Goal: Information Seeking & Learning: Learn about a topic

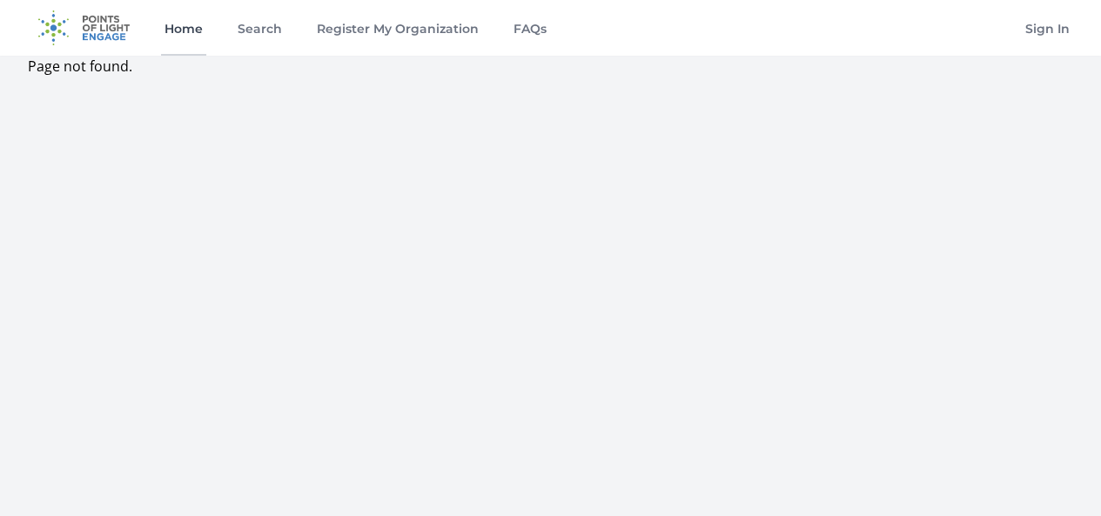
click at [180, 25] on link "Home" at bounding box center [183, 28] width 45 height 56
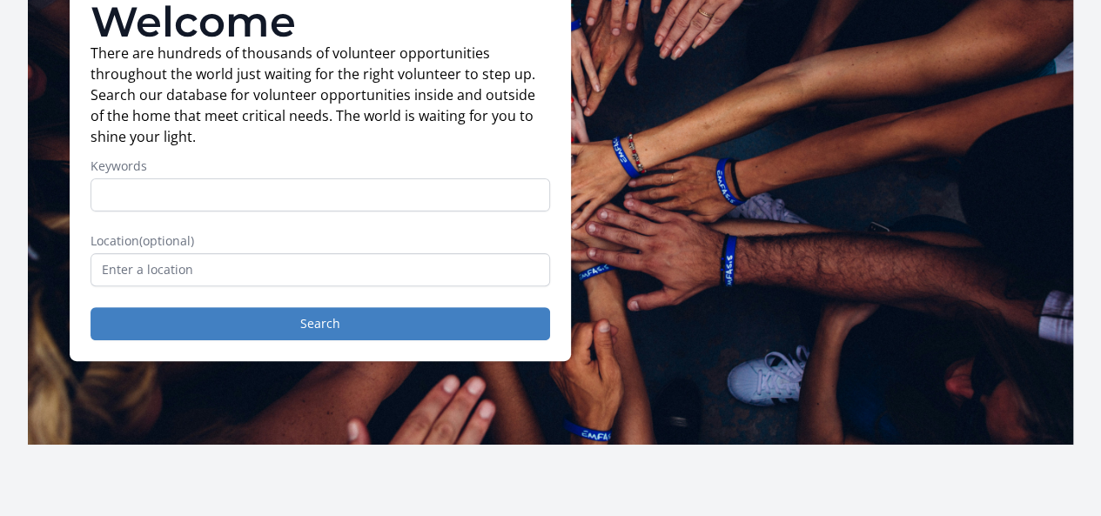
scroll to position [174, 0]
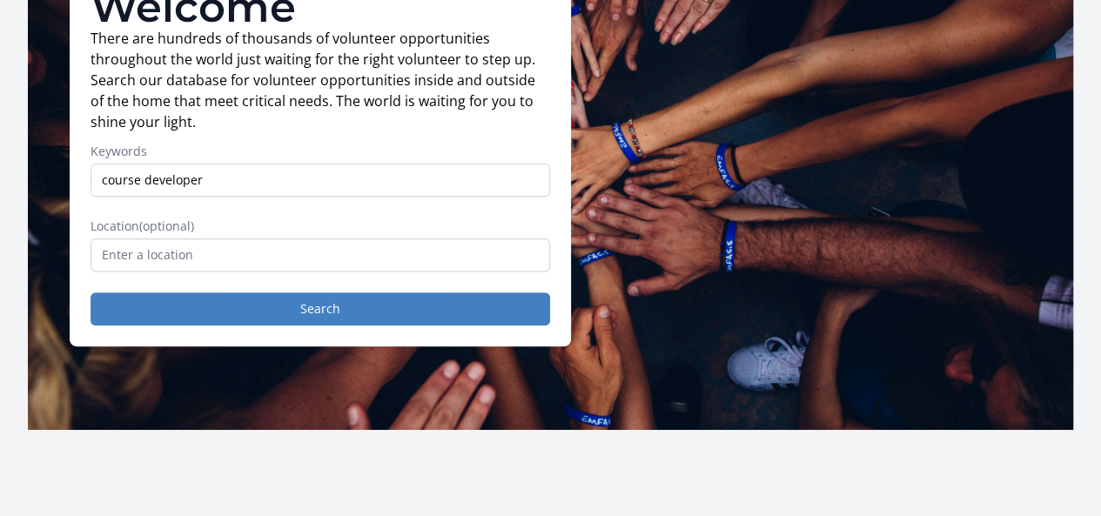
type input "course developer"
click at [91, 293] on button "Search" at bounding box center [321, 309] width 460 height 33
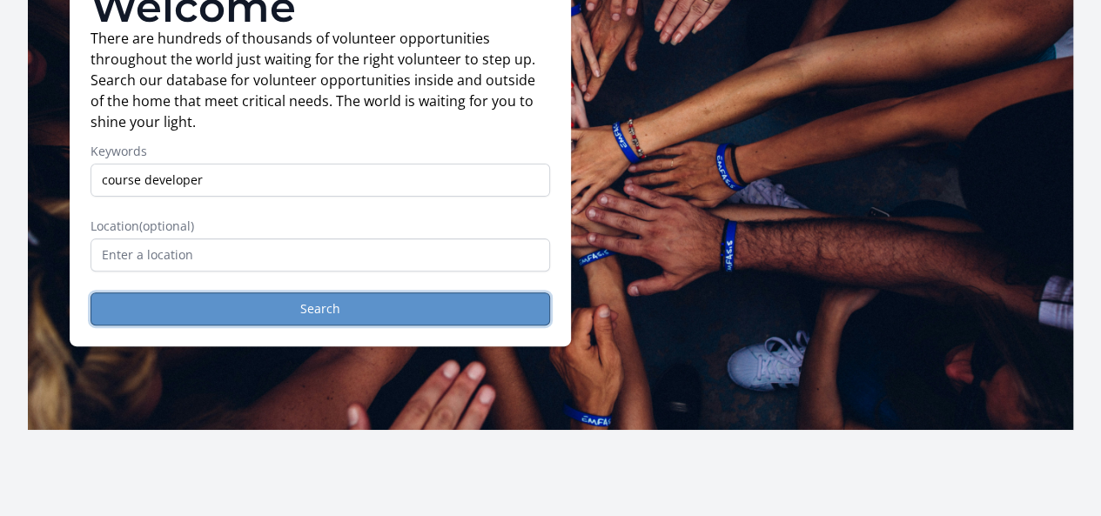
click at [330, 325] on button "Search" at bounding box center [321, 309] width 460 height 33
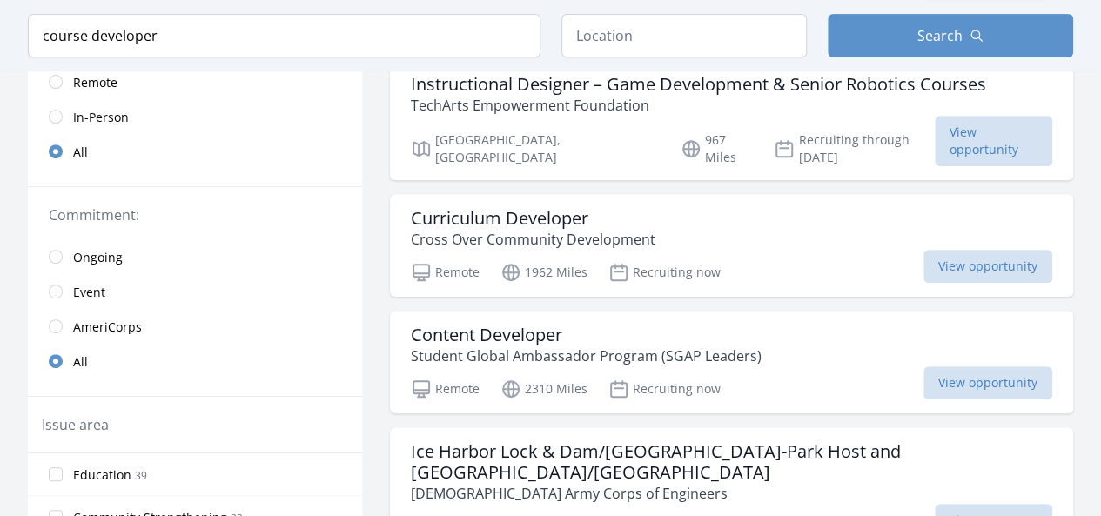
scroll to position [348, 0]
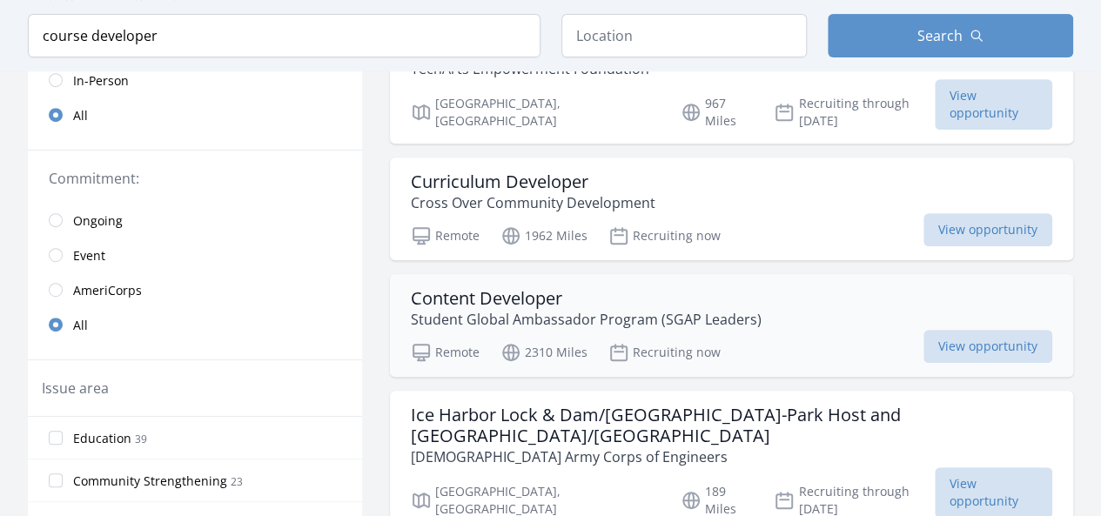
click at [494, 288] on h3 "Content Developer" at bounding box center [586, 298] width 351 height 21
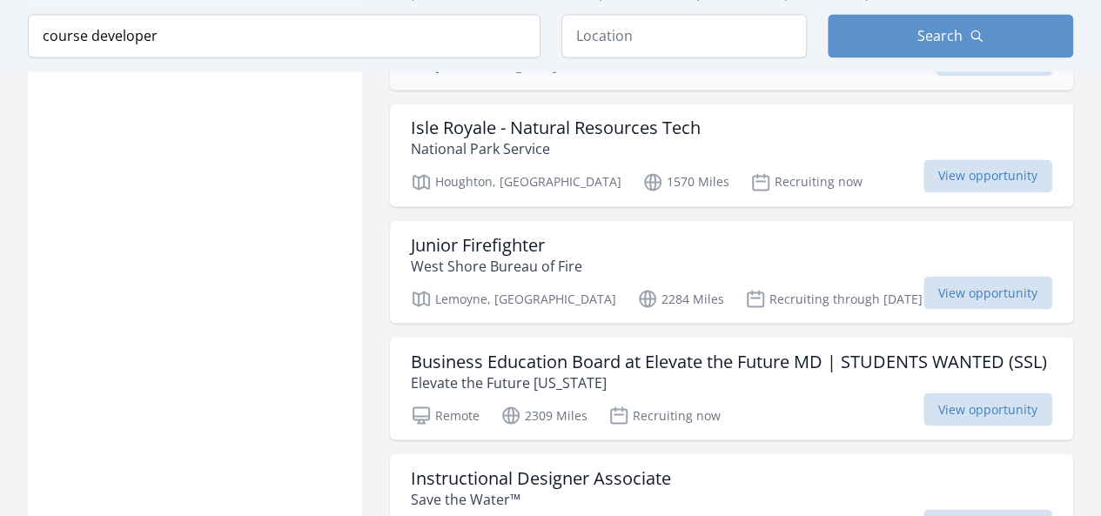
scroll to position [1480, 0]
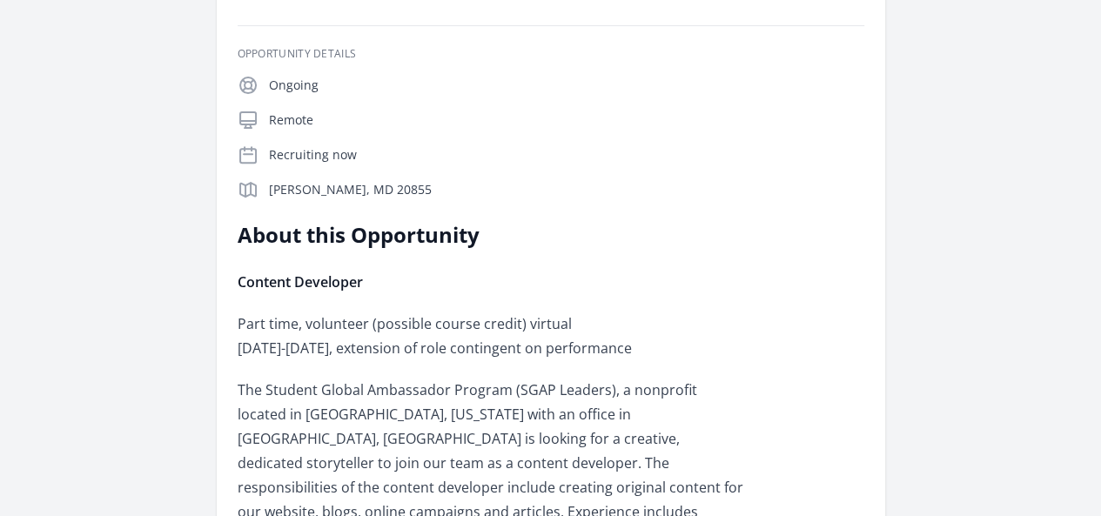
scroll to position [348, 0]
